Goal: Use online tool/utility: Utilize a website feature to perform a specific function

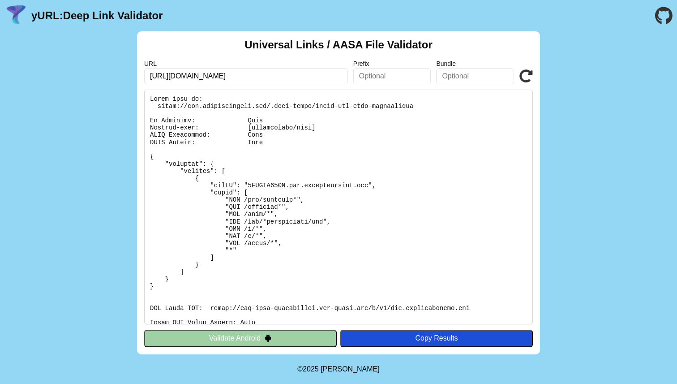
click at [530, 73] on icon at bounding box center [525, 75] width 13 height 13
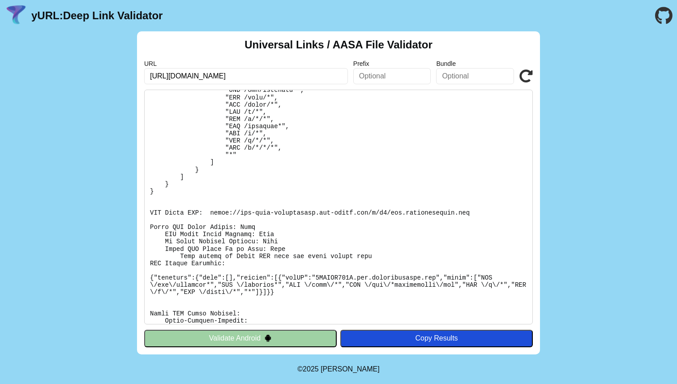
scroll to position [129, 0]
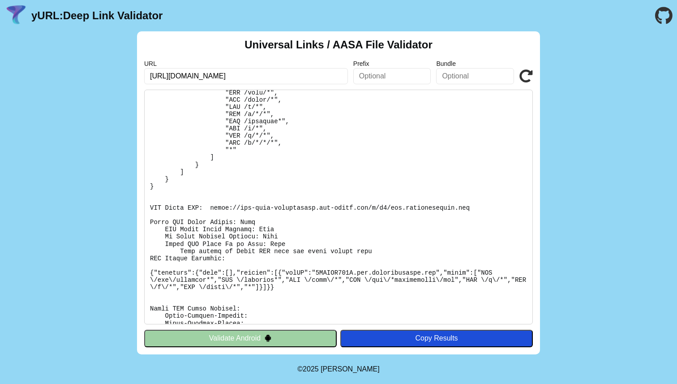
click at [209, 219] on pre at bounding box center [338, 207] width 389 height 235
click at [357, 201] on pre at bounding box center [338, 207] width 389 height 235
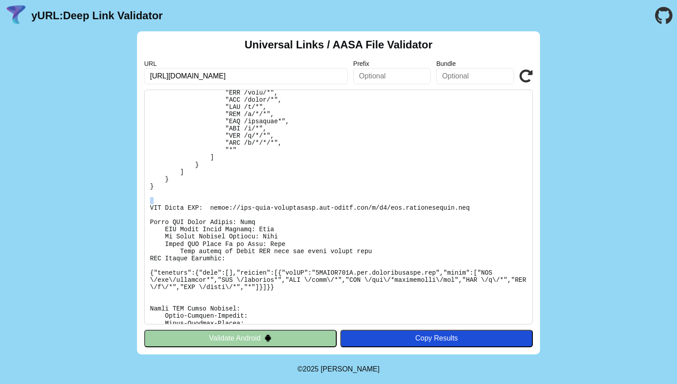
click at [357, 201] on pre at bounding box center [338, 207] width 389 height 235
click at [344, 208] on pre at bounding box center [338, 207] width 389 height 235
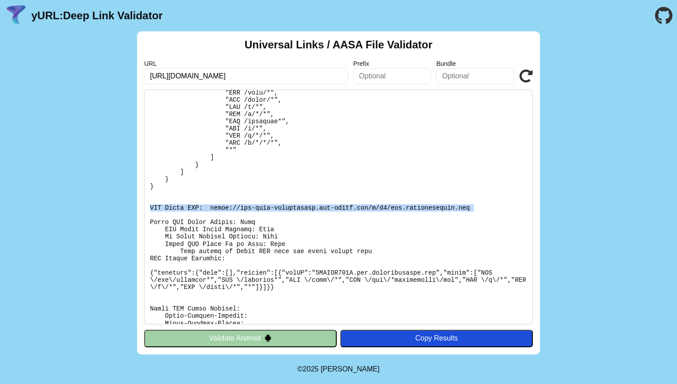
click at [344, 208] on pre at bounding box center [338, 207] width 389 height 235
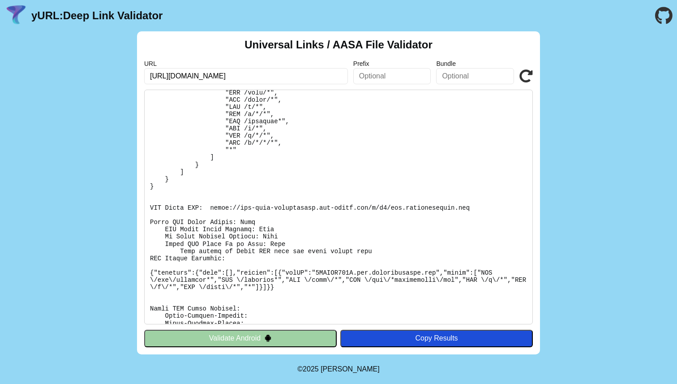
click at [265, 230] on pre at bounding box center [338, 207] width 389 height 235
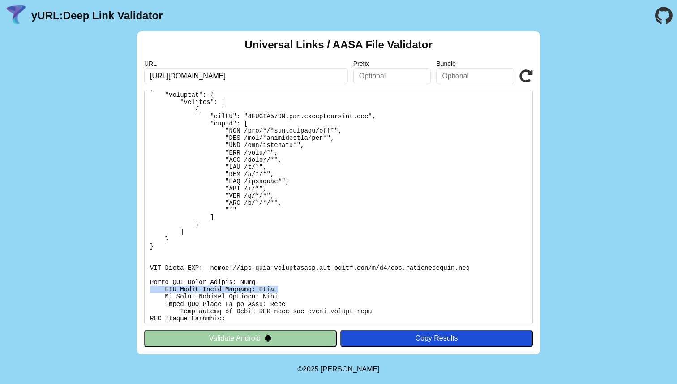
scroll to position [55, 0]
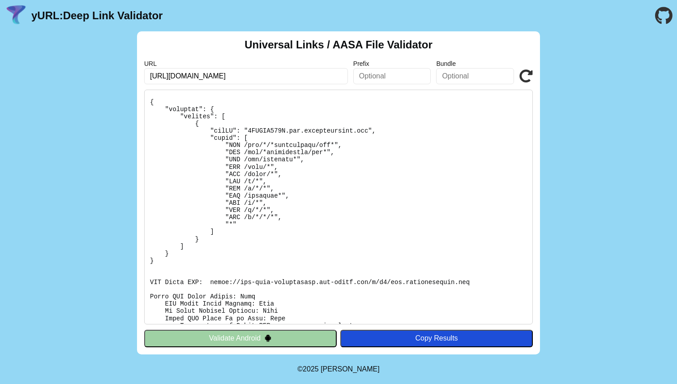
click at [226, 144] on pre at bounding box center [338, 207] width 389 height 235
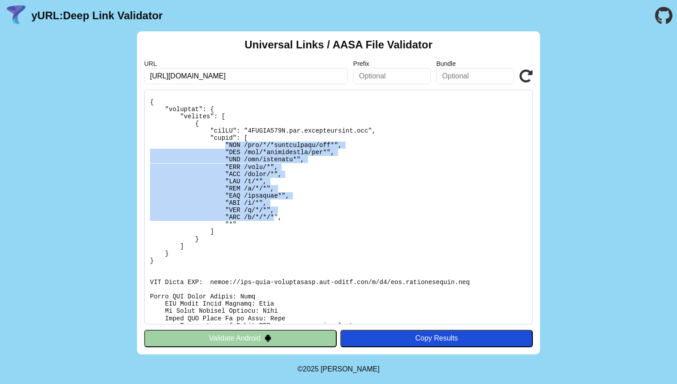
drag, startPoint x: 226, startPoint y: 144, endPoint x: 272, endPoint y: 219, distance: 88.4
click at [272, 219] on pre at bounding box center [338, 207] width 389 height 235
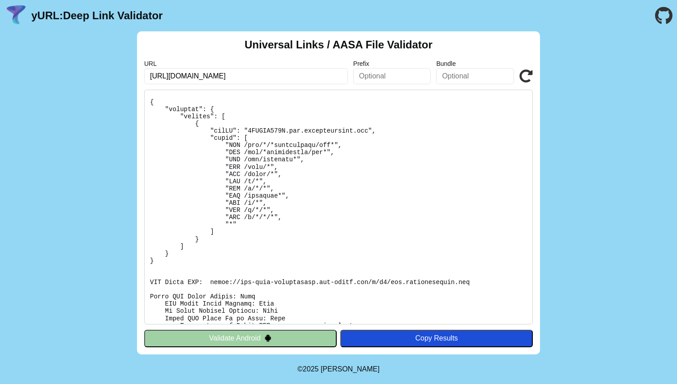
click at [219, 115] on pre at bounding box center [338, 207] width 389 height 235
click at [201, 144] on pre at bounding box center [338, 207] width 389 height 235
click at [224, 116] on pre at bounding box center [338, 207] width 389 height 235
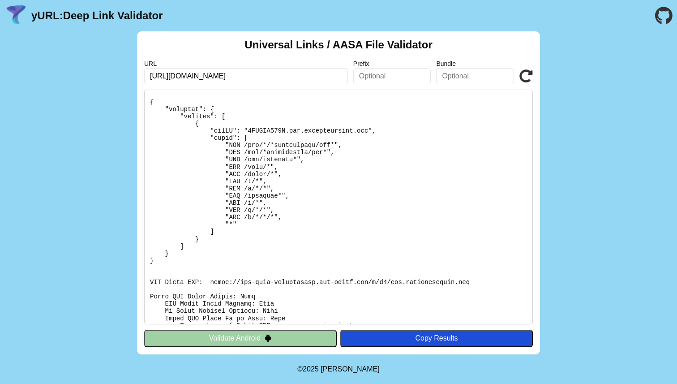
click at [179, 246] on pre at bounding box center [338, 207] width 389 height 235
click at [303, 117] on pre at bounding box center [338, 207] width 389 height 235
